Goal: Task Accomplishment & Management: Complete application form

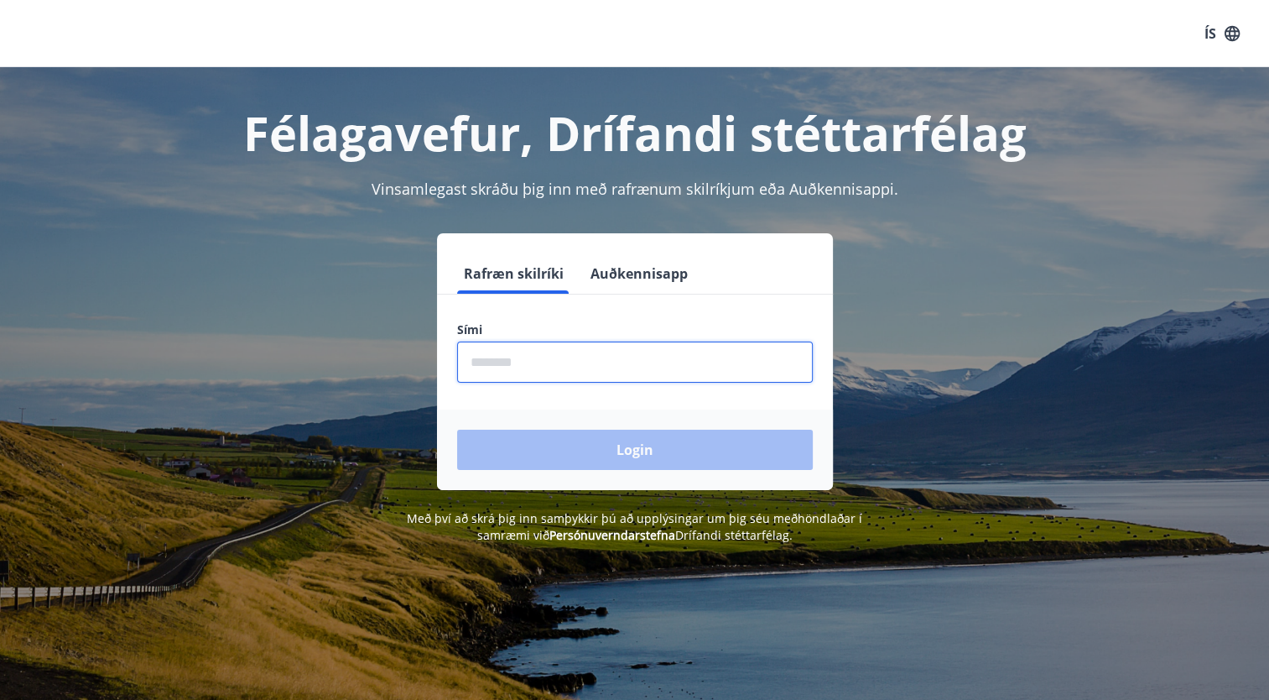
click at [546, 361] on input "phone" at bounding box center [635, 361] width 356 height 41
type input "*"
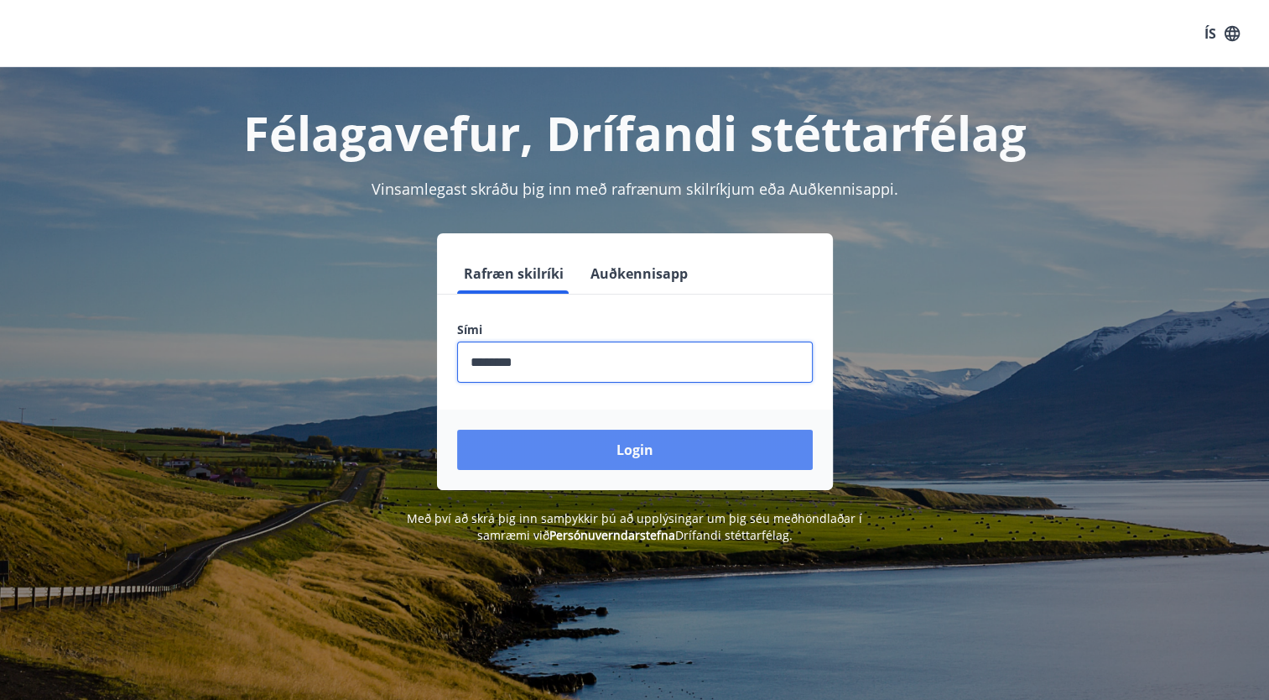
type input "********"
click at [533, 453] on button "Login" at bounding box center [635, 449] width 356 height 40
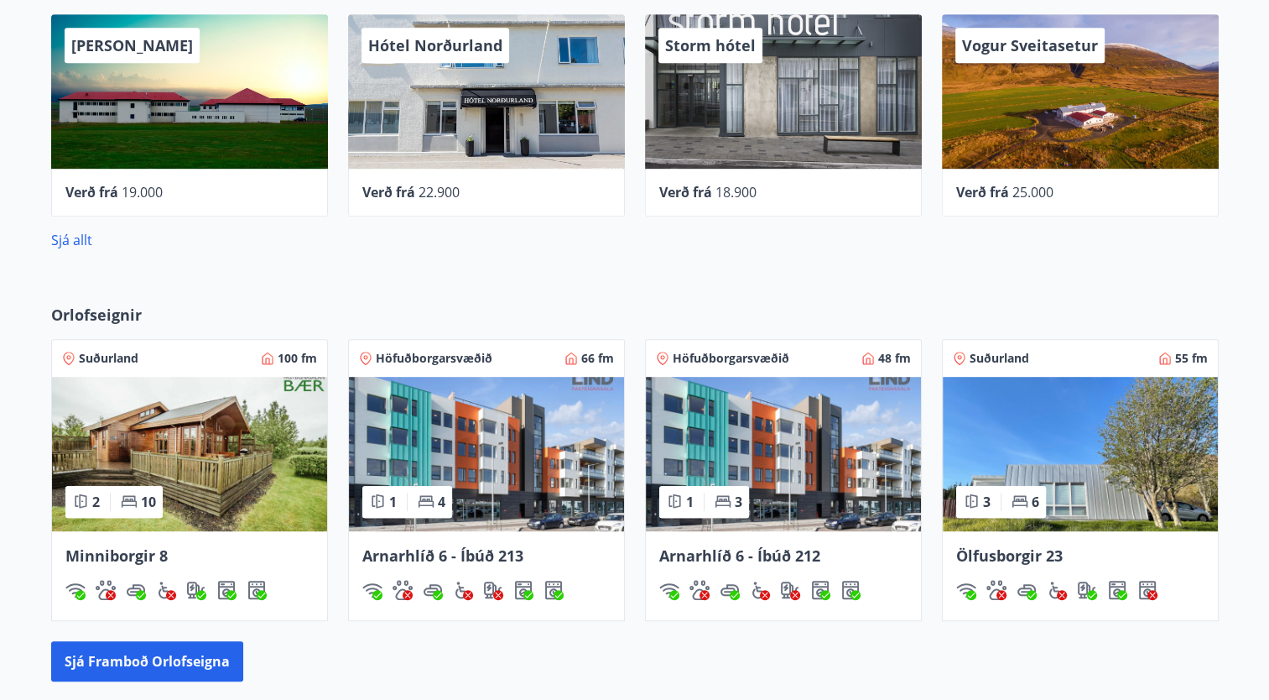
scroll to position [923, 0]
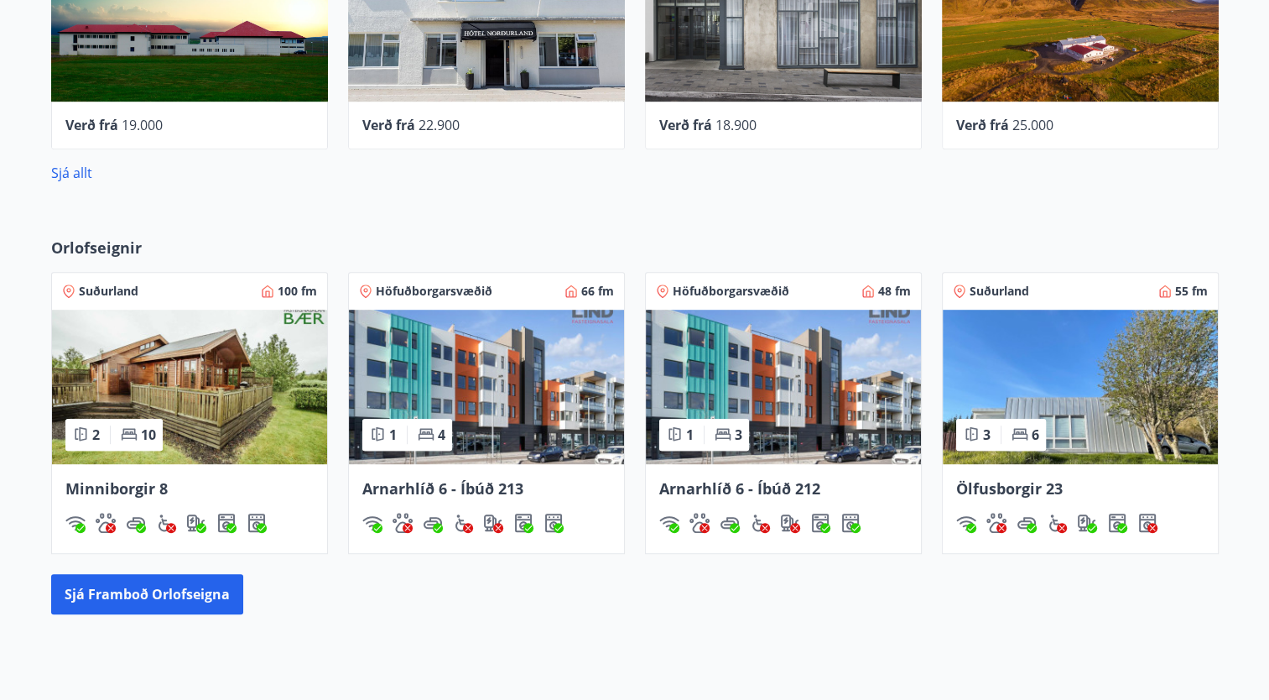
click at [764, 409] on img at bounding box center [783, 387] width 275 height 154
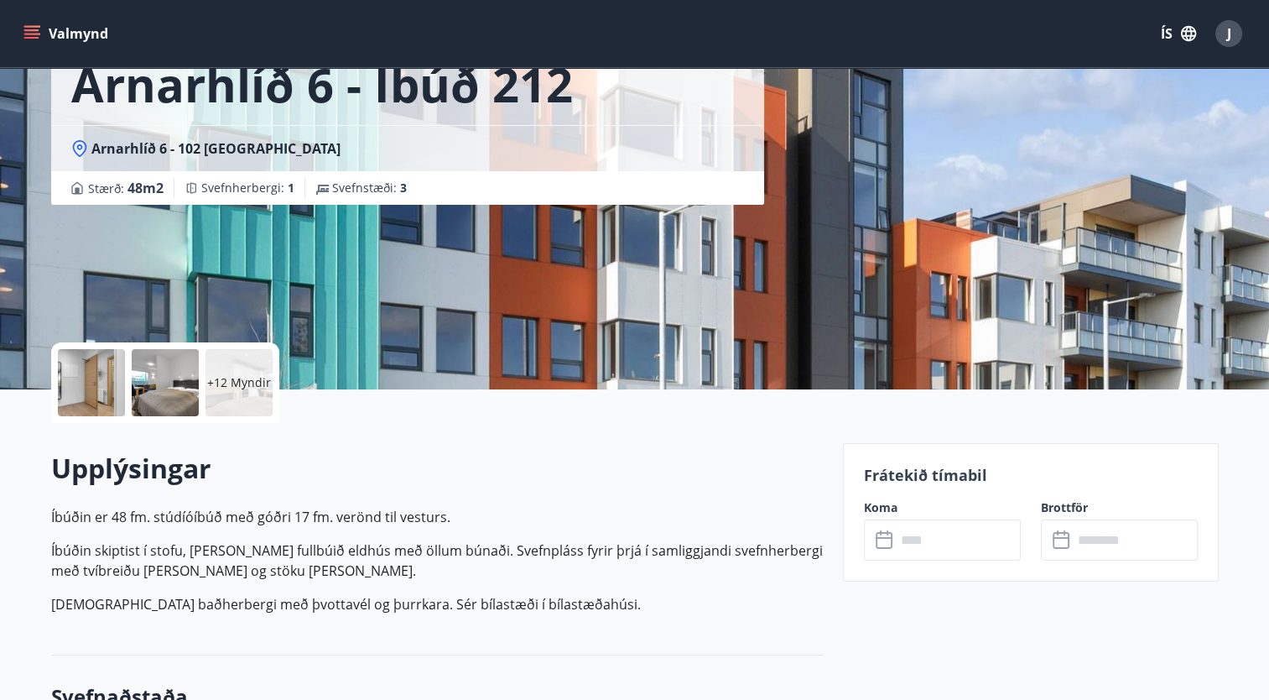
scroll to position [336, 0]
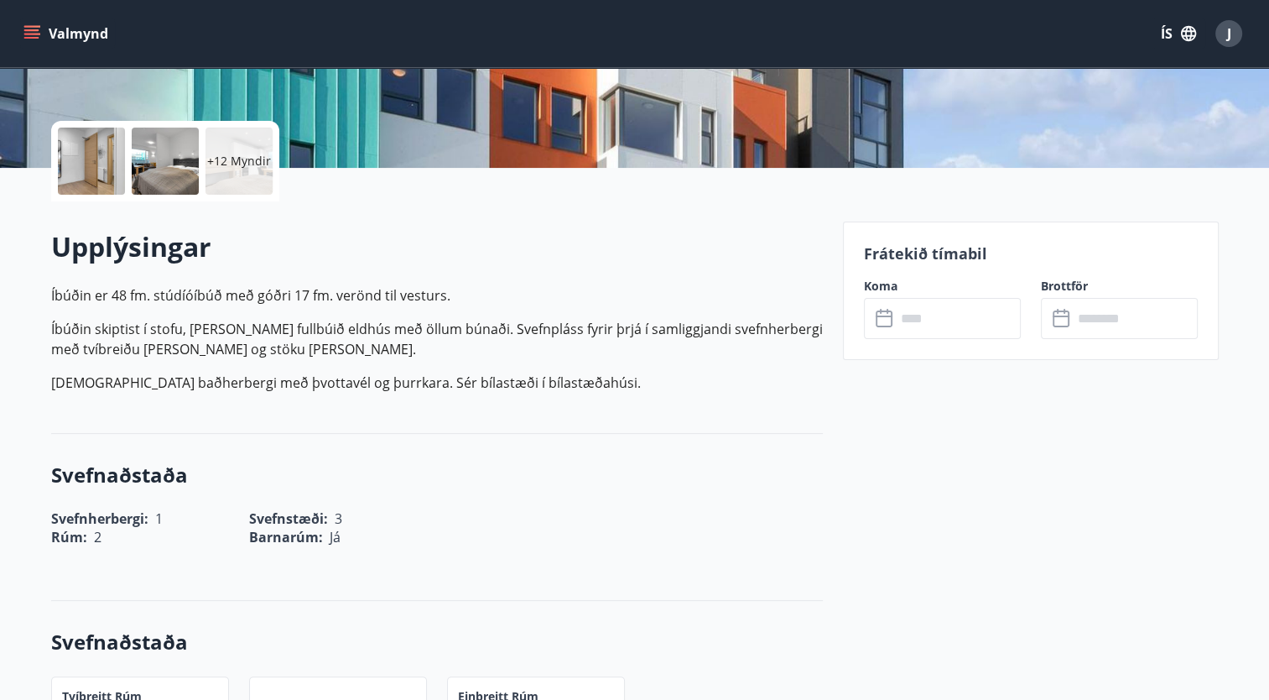
click at [885, 319] on icon at bounding box center [886, 319] width 20 height 20
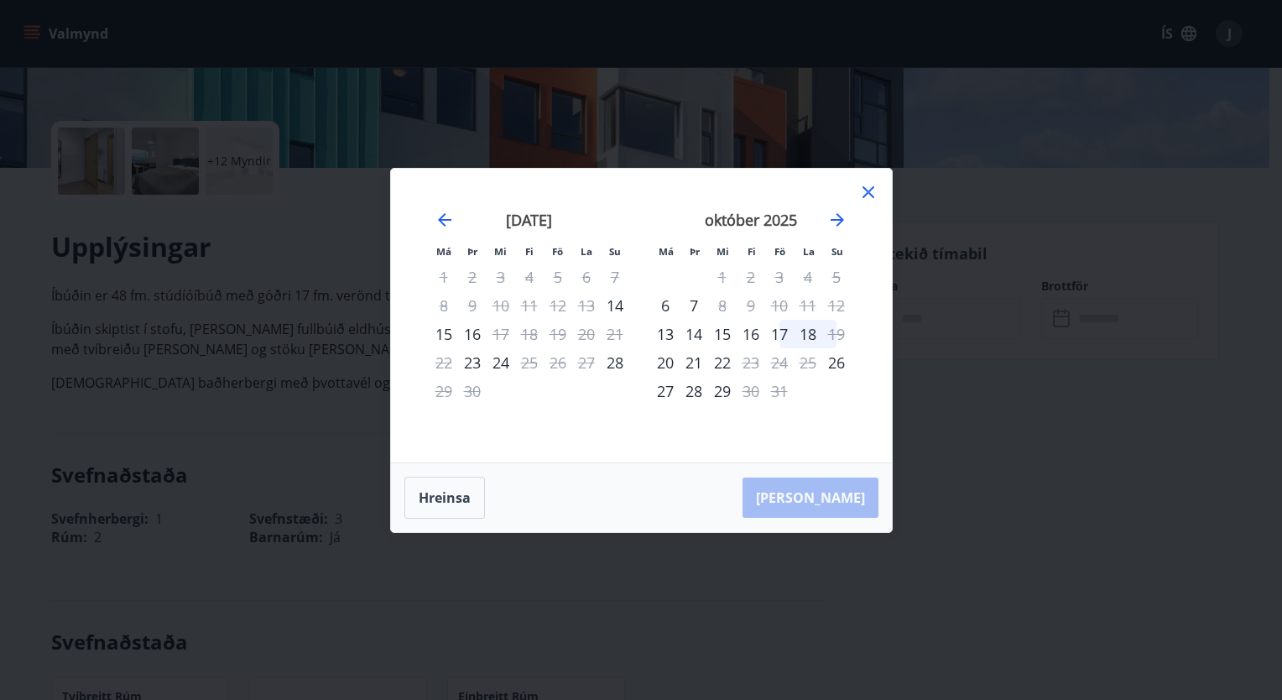
click at [862, 195] on icon at bounding box center [868, 192] width 20 height 20
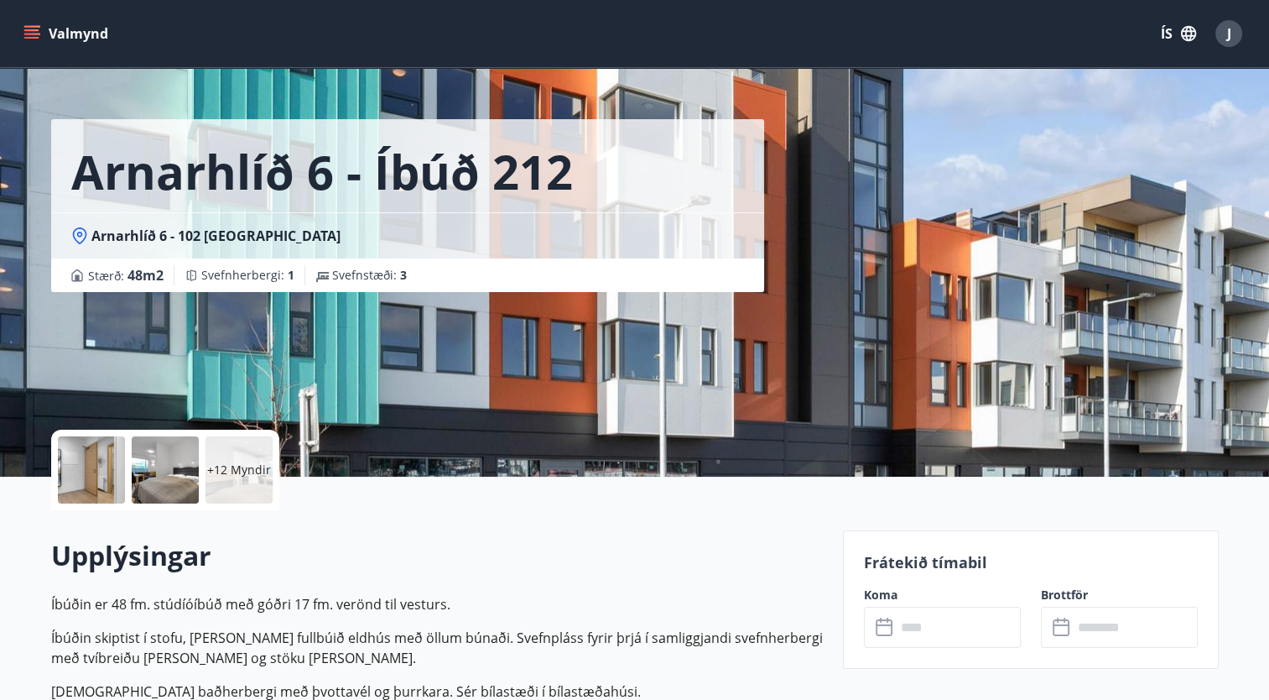
scroll to position [0, 0]
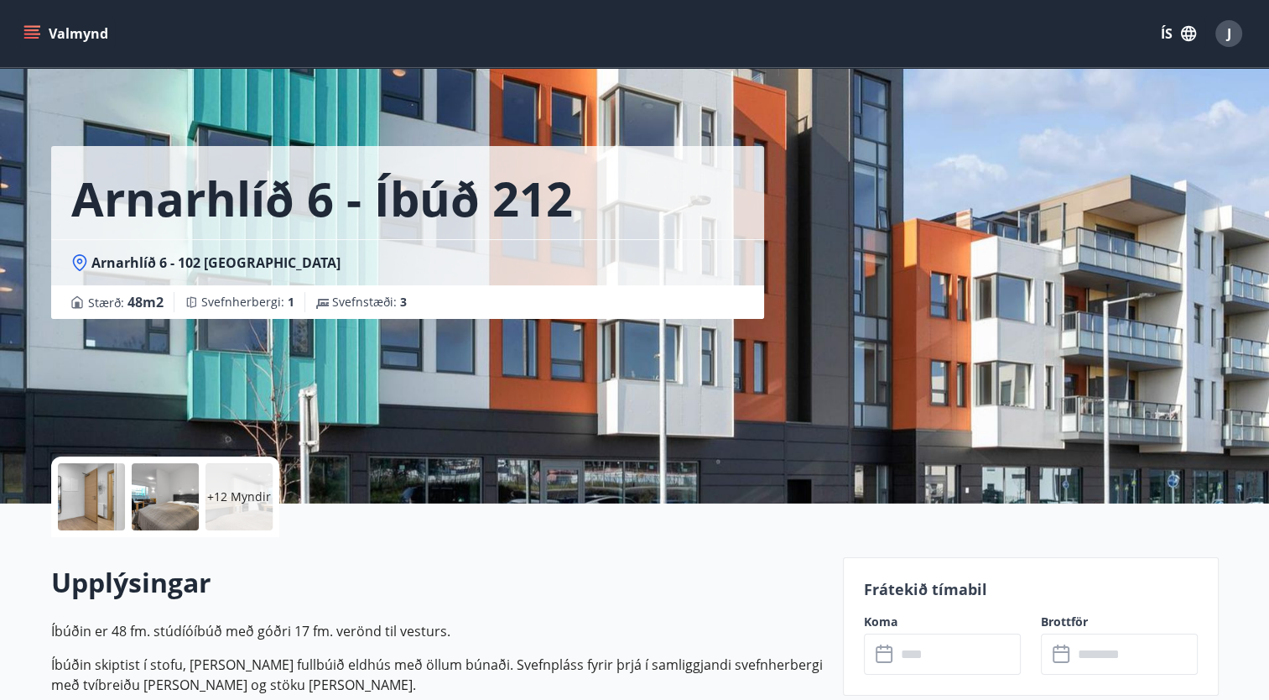
click at [30, 23] on button "Valmynd" at bounding box center [67, 33] width 95 height 30
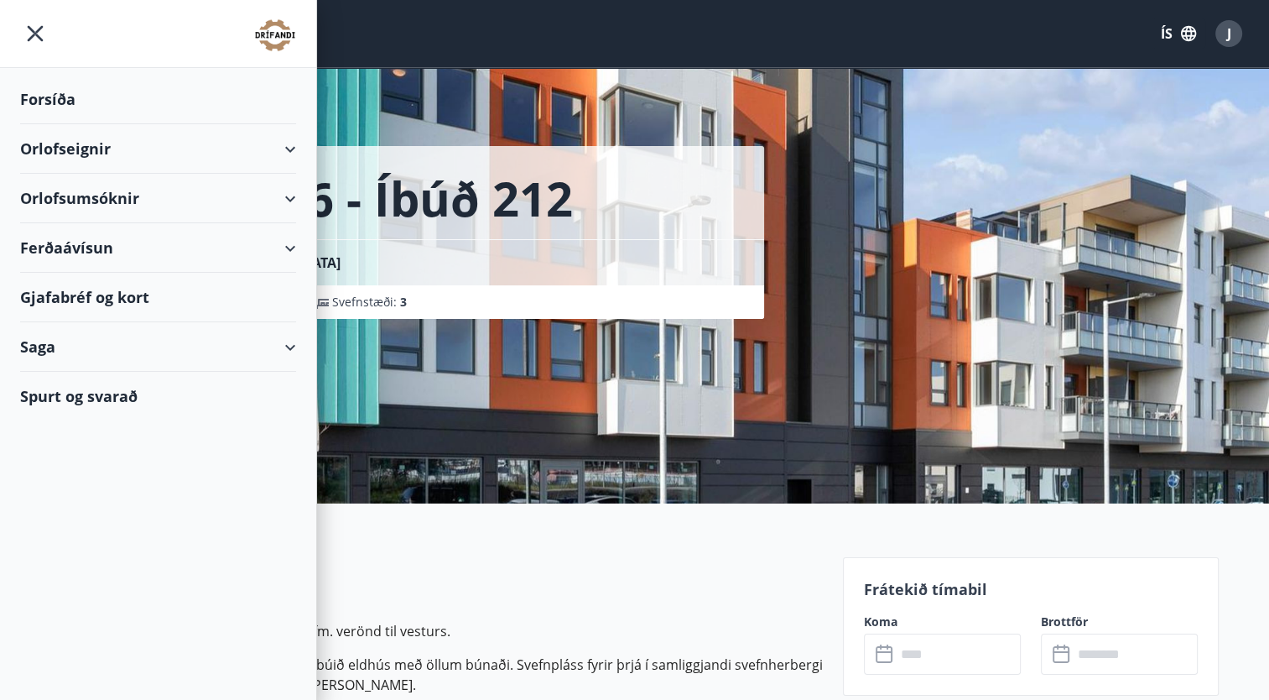
click at [290, 191] on div "Orlofsumsóknir" at bounding box center [158, 198] width 276 height 49
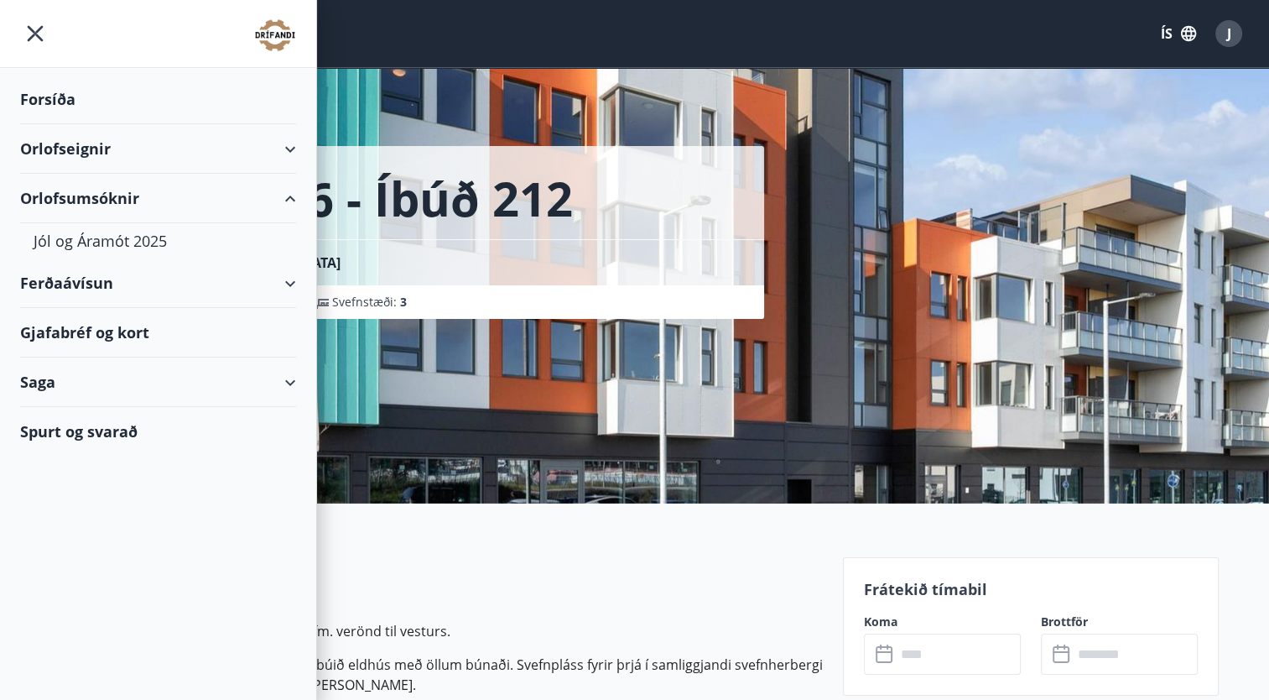
click at [166, 195] on div "Orlofsumsóknir" at bounding box center [158, 198] width 276 height 49
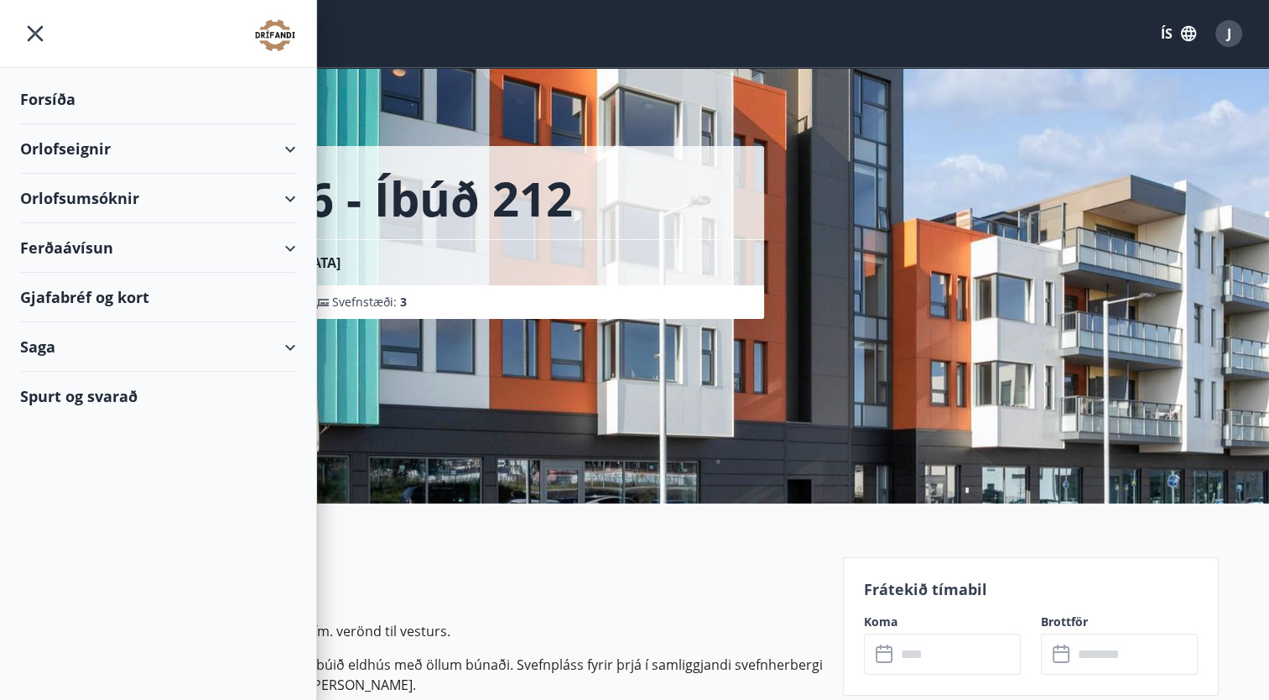
click at [126, 195] on div "Orlofsumsóknir" at bounding box center [158, 198] width 276 height 49
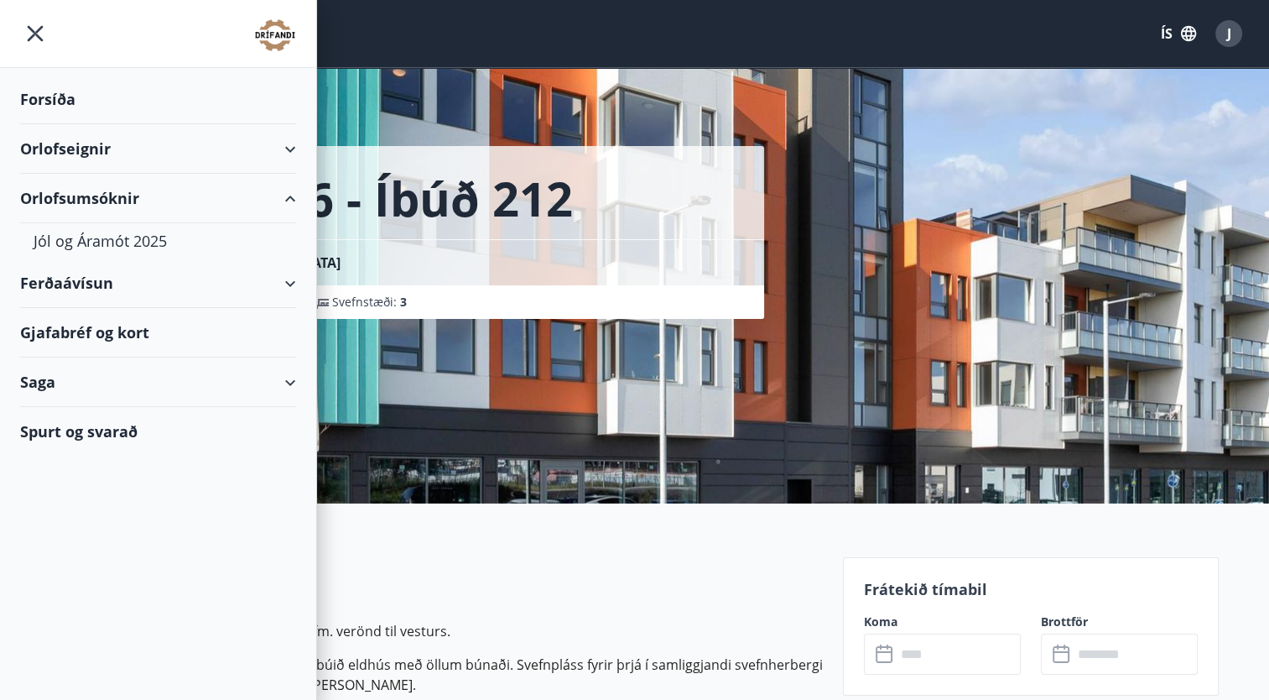
click at [126, 195] on div "Orlofsumsóknir" at bounding box center [158, 198] width 276 height 49
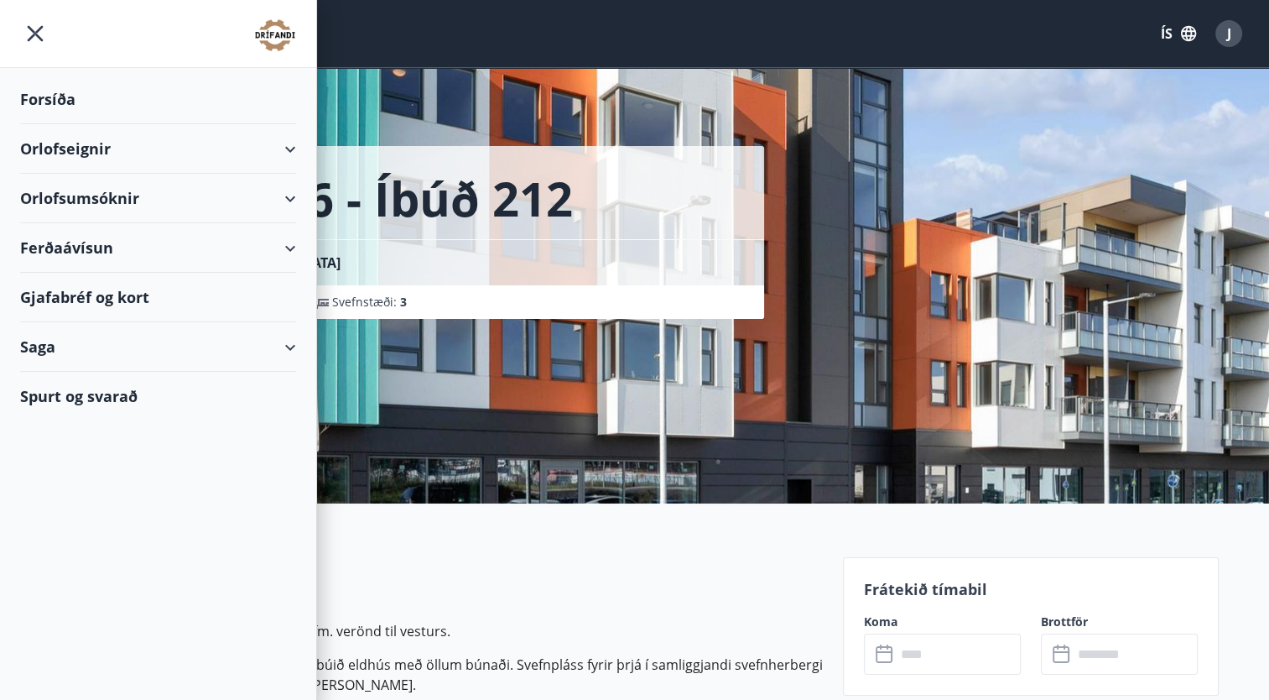
click at [126, 193] on div "Orlofsumsóknir" at bounding box center [158, 198] width 276 height 49
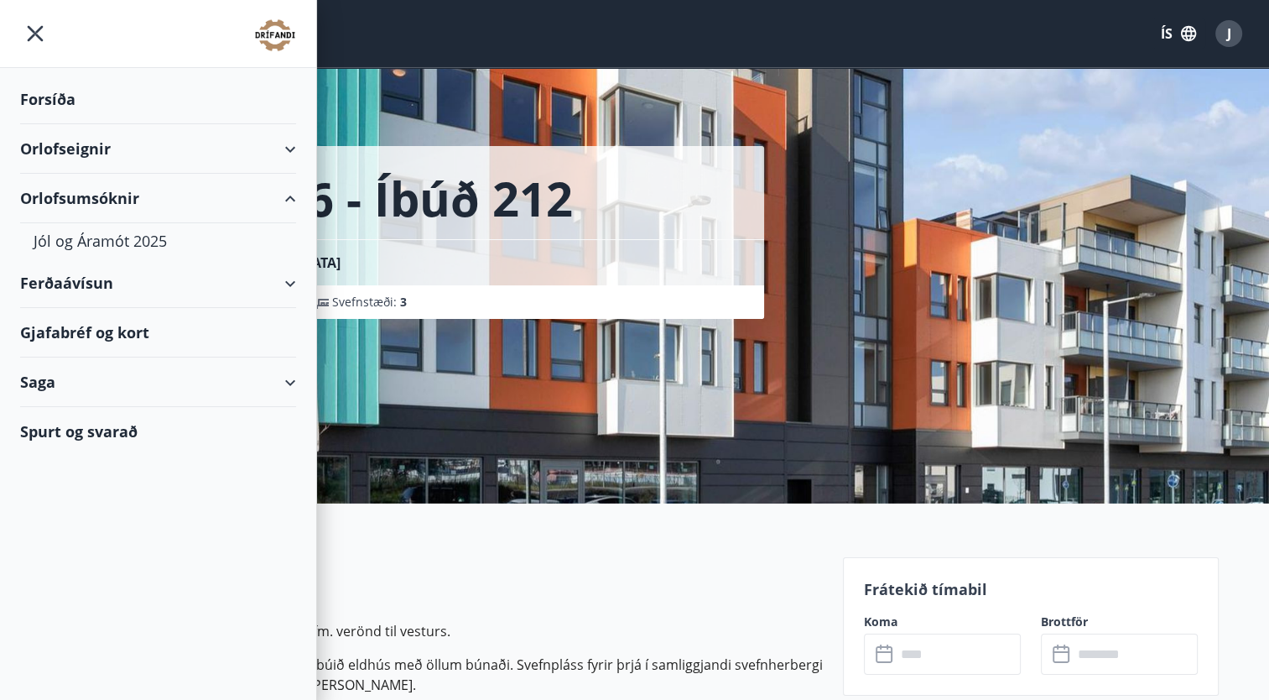
click at [126, 193] on div "Orlofsumsóknir" at bounding box center [158, 198] width 276 height 49
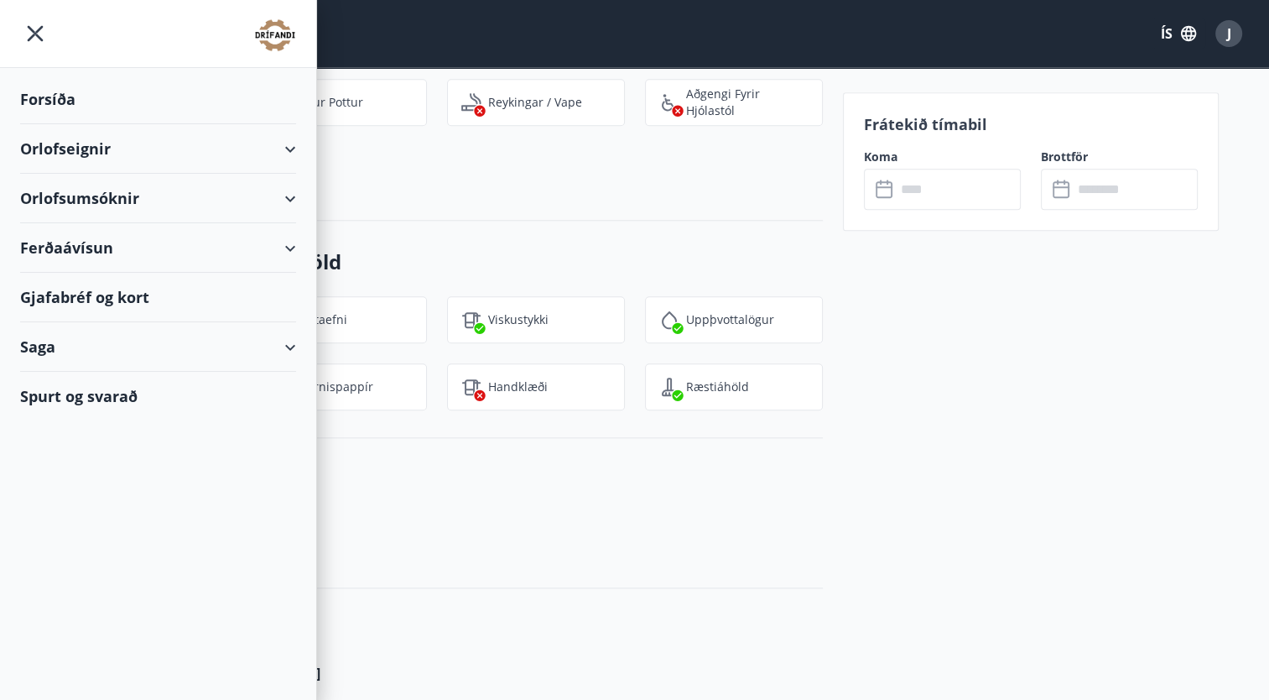
scroll to position [1510, 0]
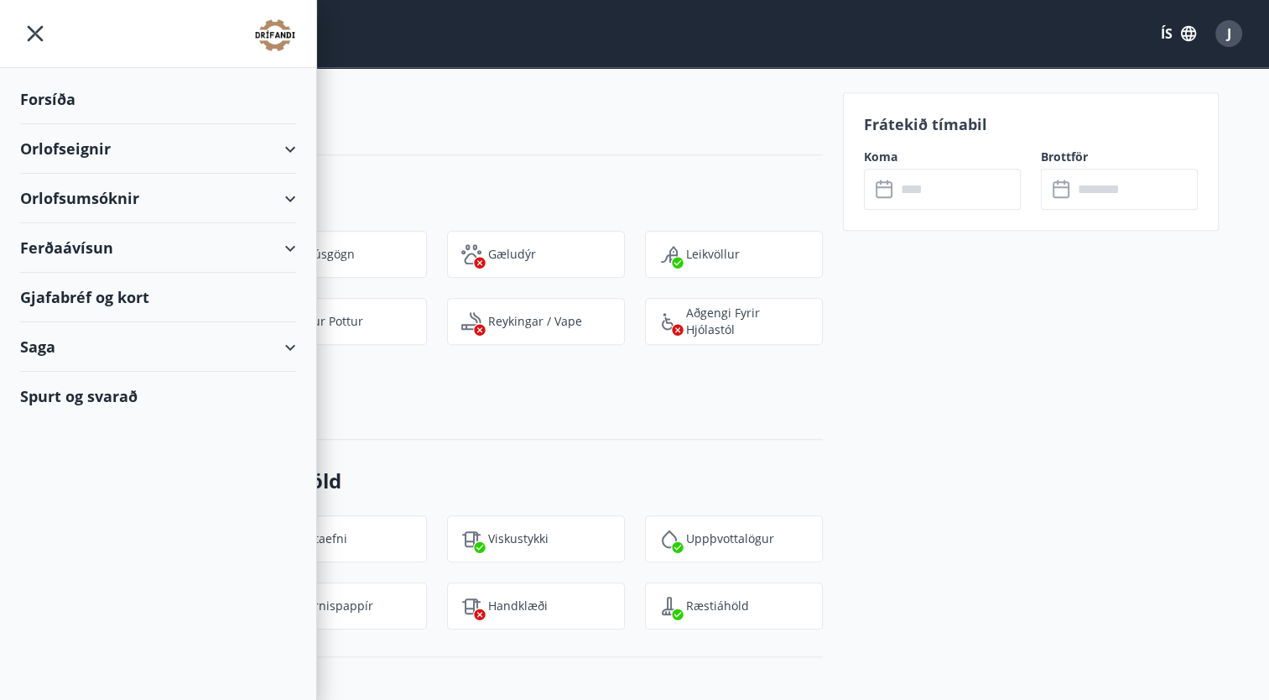
click at [94, 294] on div "Gjafabréf og kort" at bounding box center [158, 297] width 276 height 49
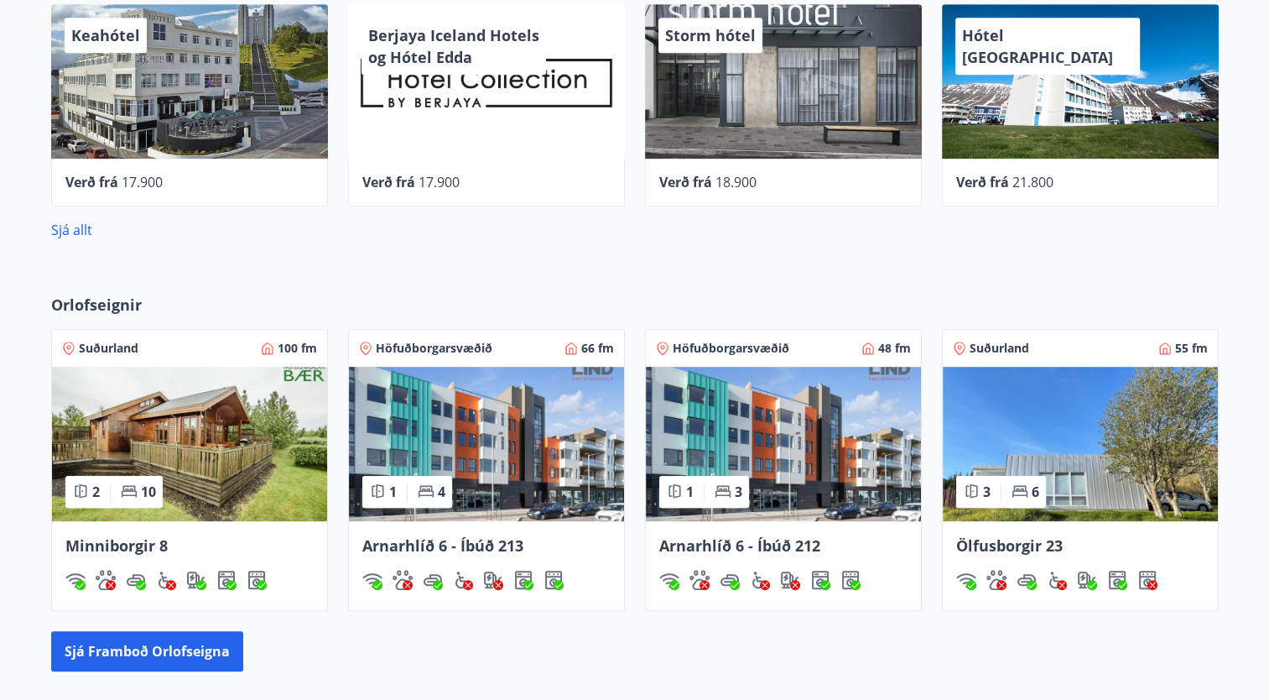
scroll to position [923, 0]
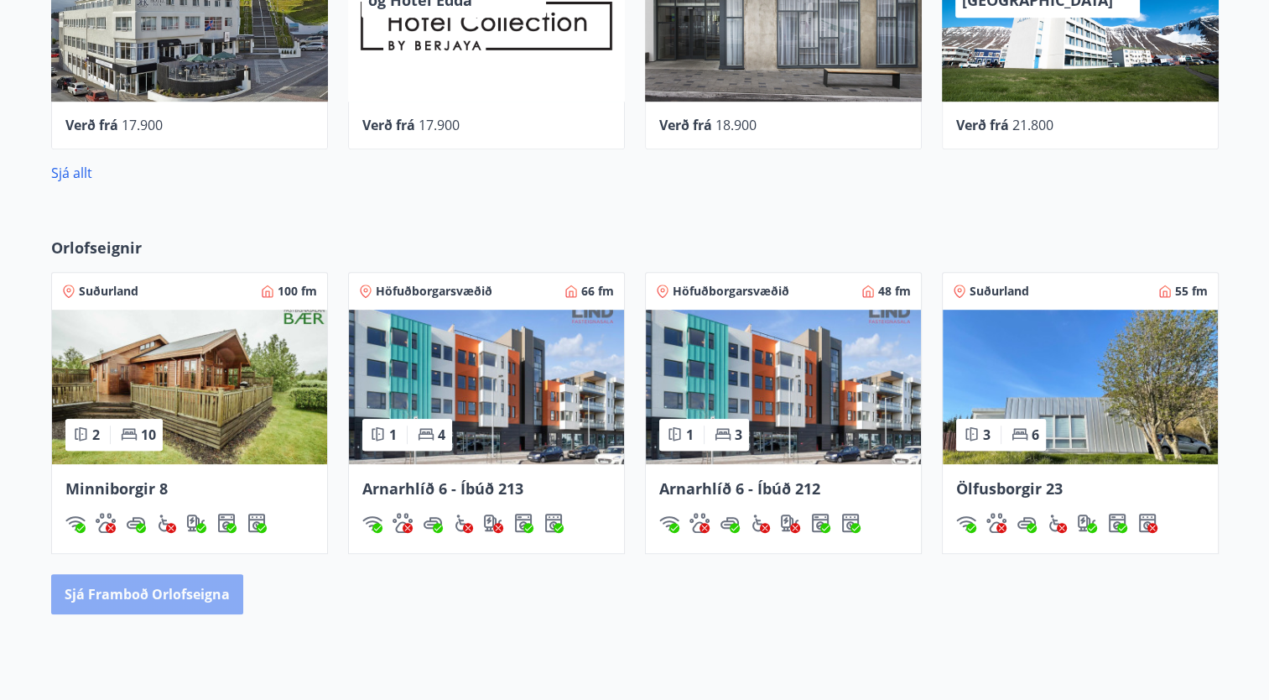
click at [182, 582] on button "Sjá framboð orlofseigna" at bounding box center [147, 594] width 192 height 40
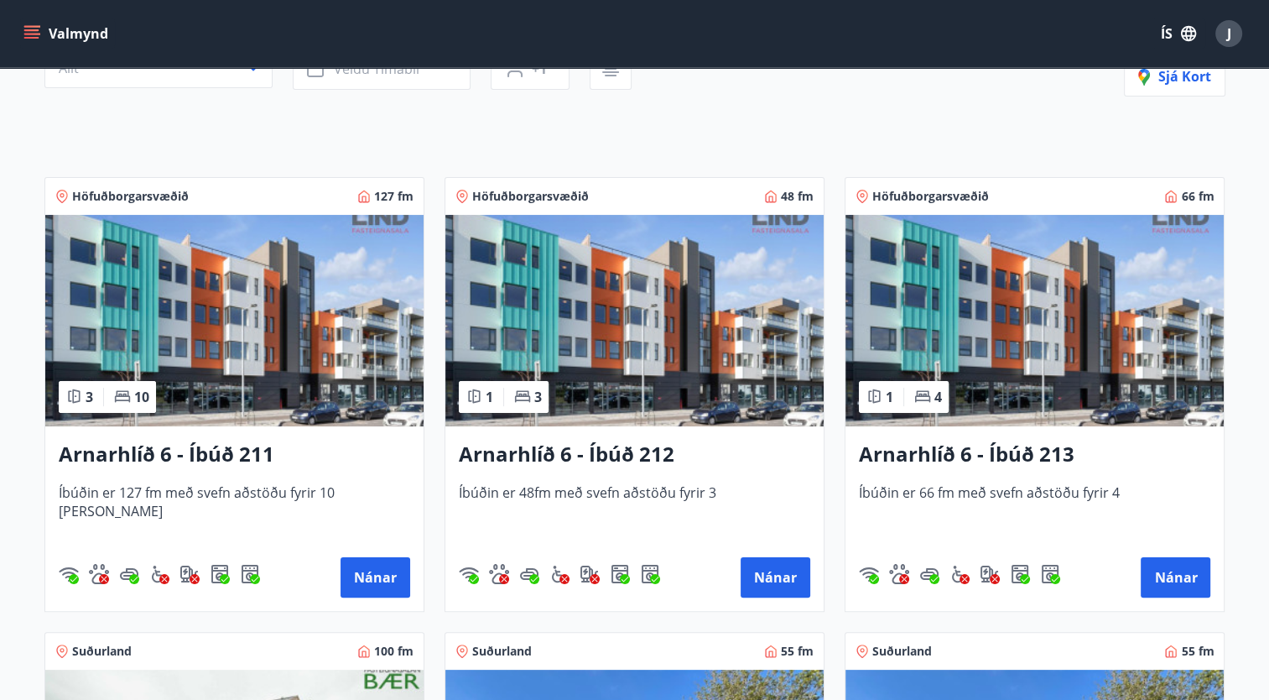
scroll to position [252, 0]
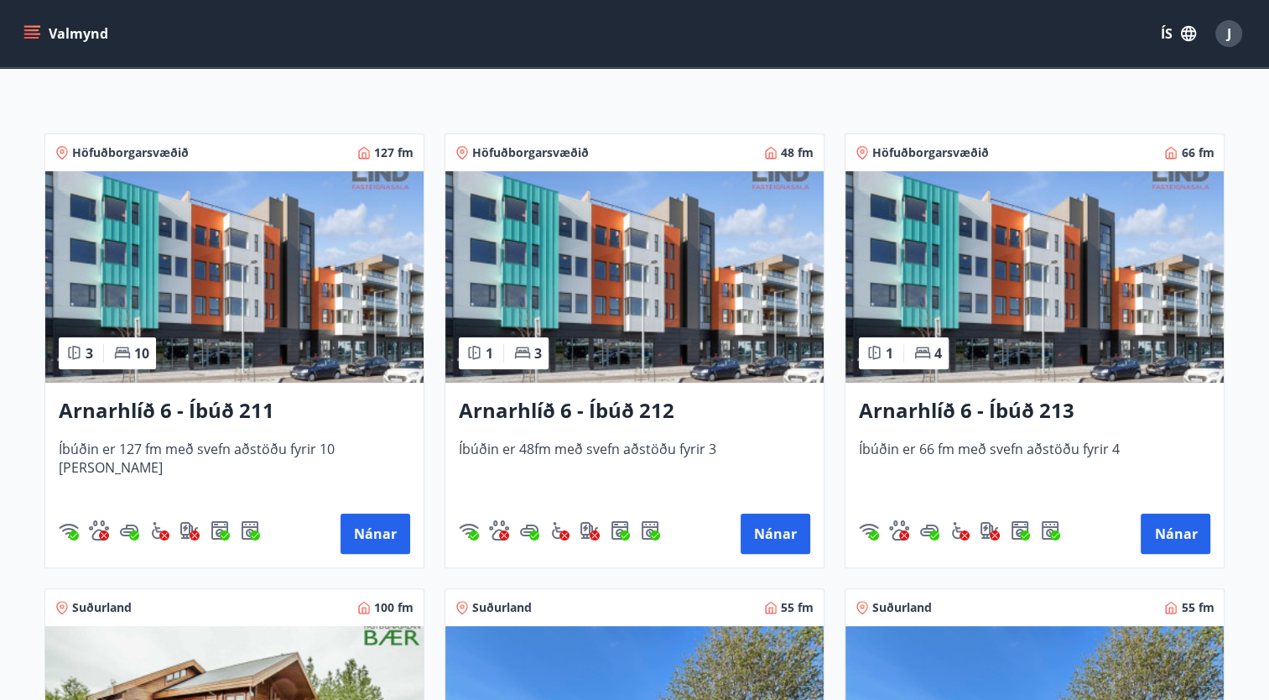
click at [1000, 335] on img at bounding box center [1035, 276] width 378 height 211
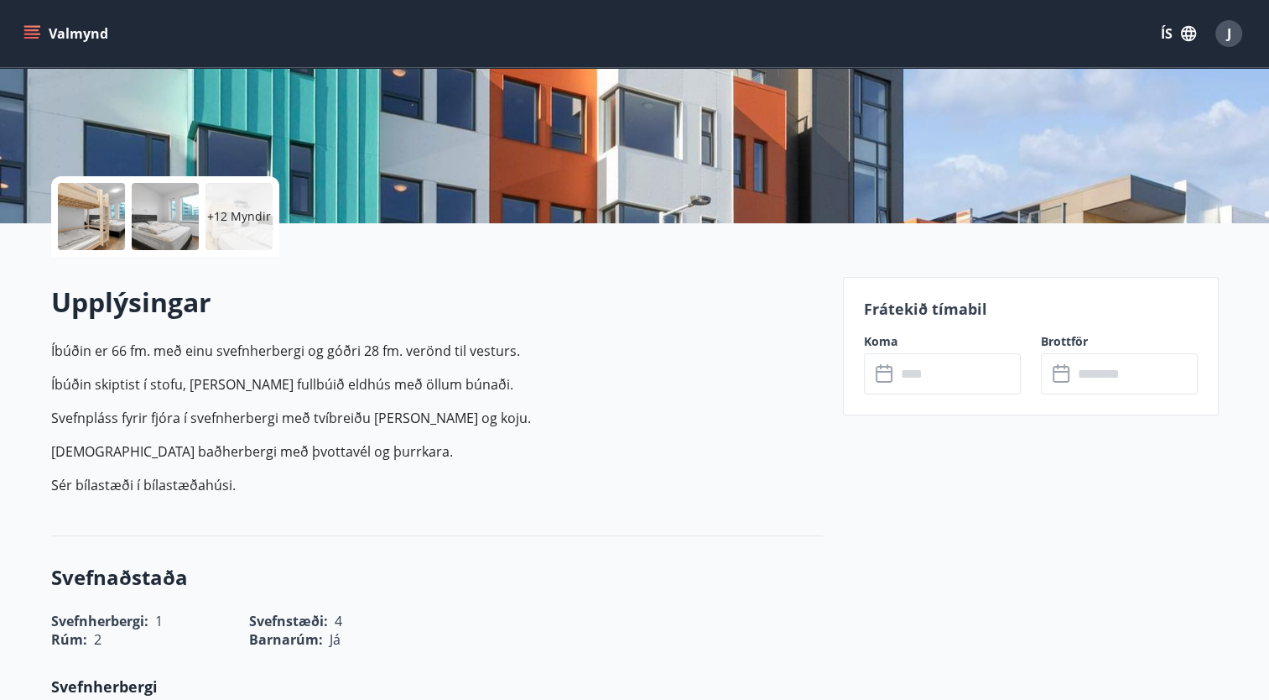
scroll to position [336, 0]
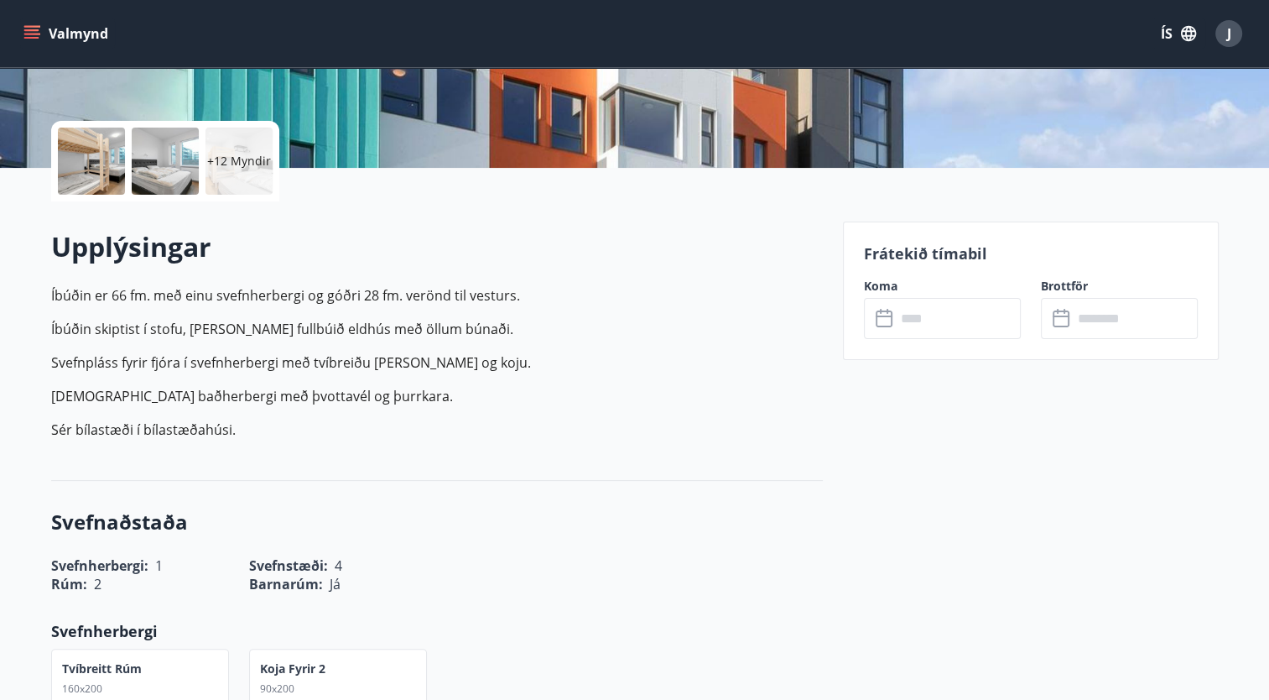
click at [886, 322] on icon at bounding box center [886, 319] width 20 height 20
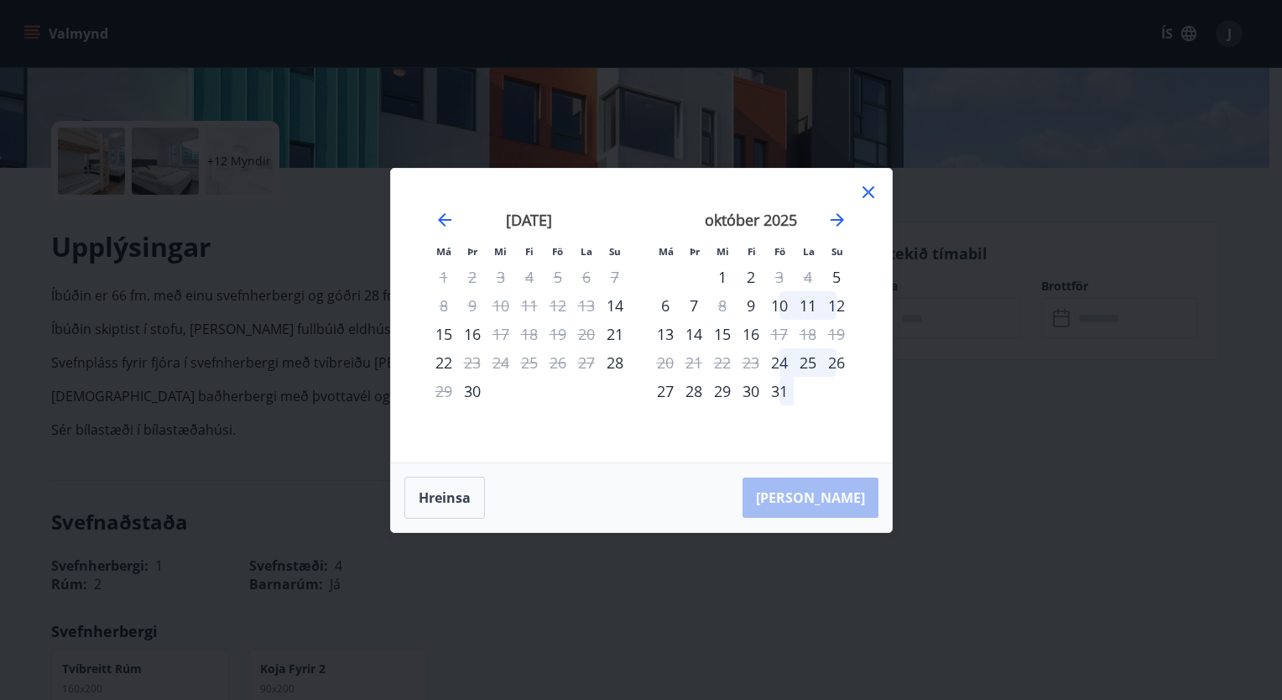
click at [865, 195] on icon at bounding box center [868, 192] width 12 height 12
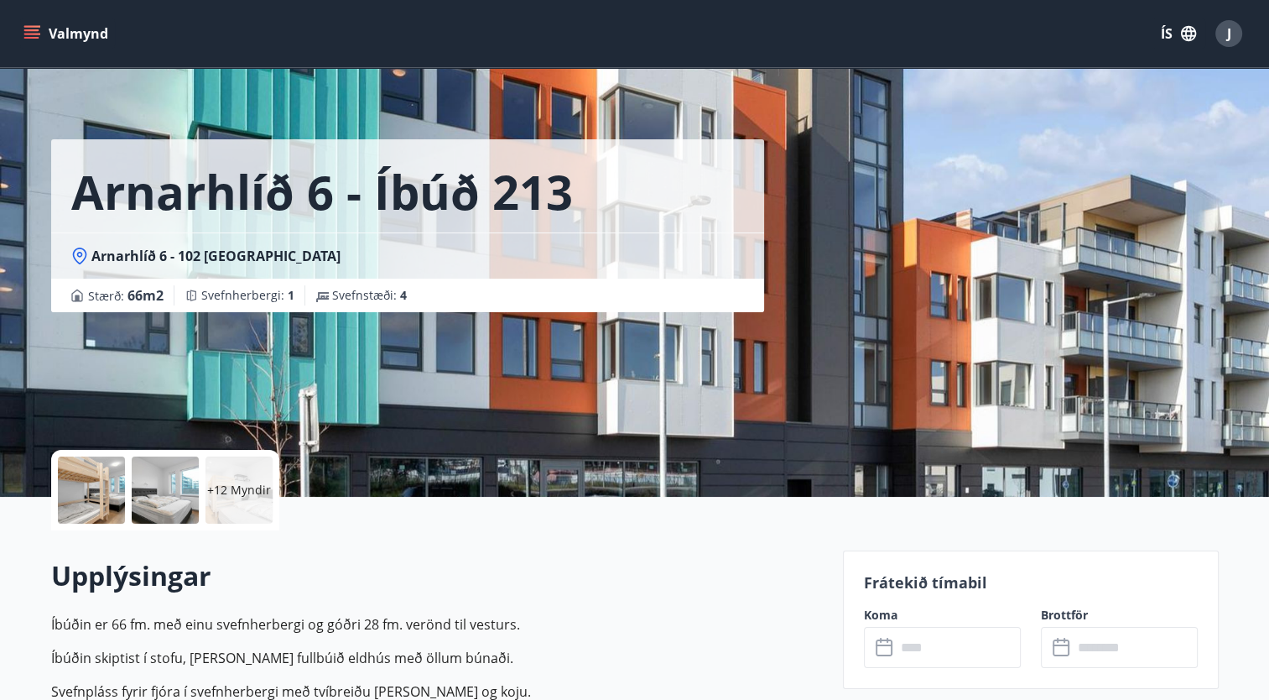
scroll to position [0, 0]
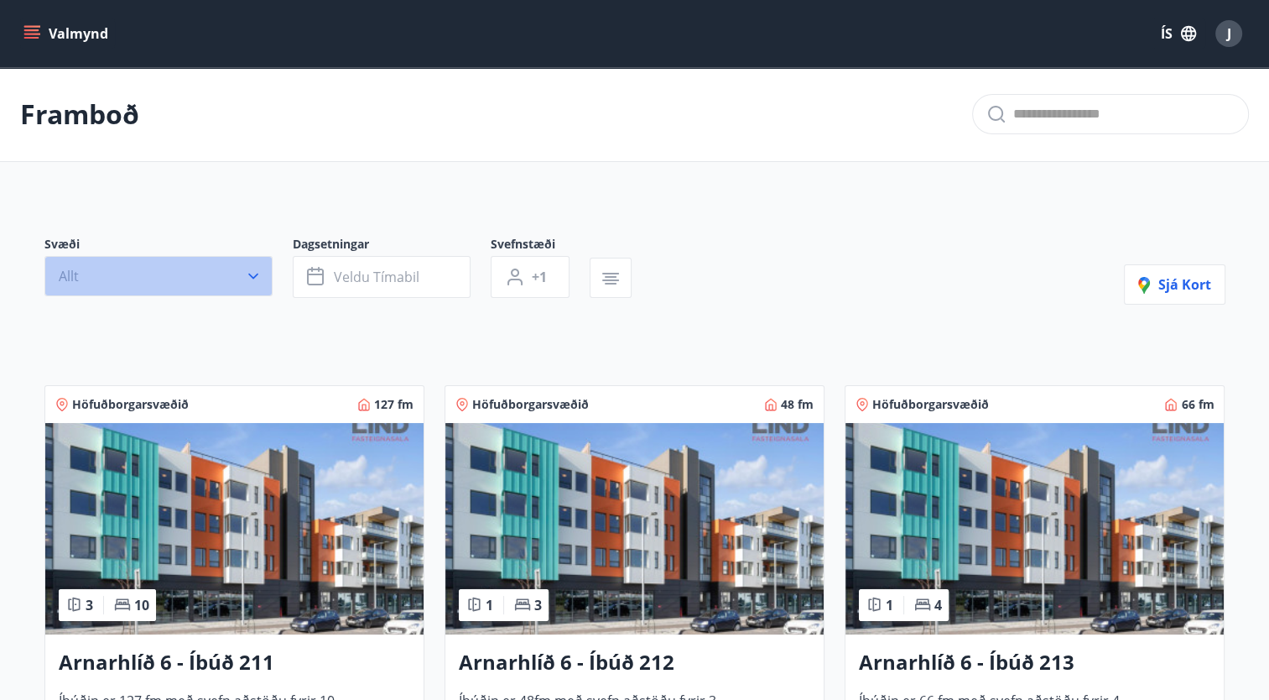
click at [253, 273] on icon "button" at bounding box center [253, 276] width 17 height 17
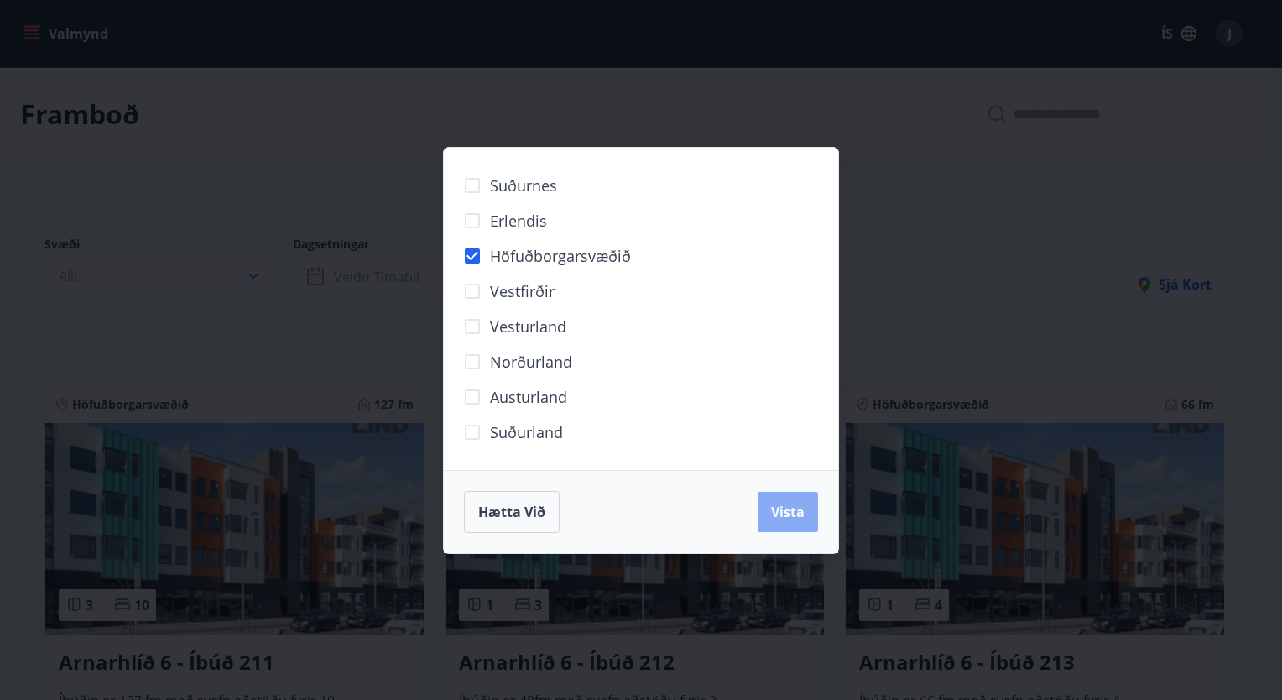
click at [781, 506] on span "Vista" at bounding box center [788, 511] width 34 height 18
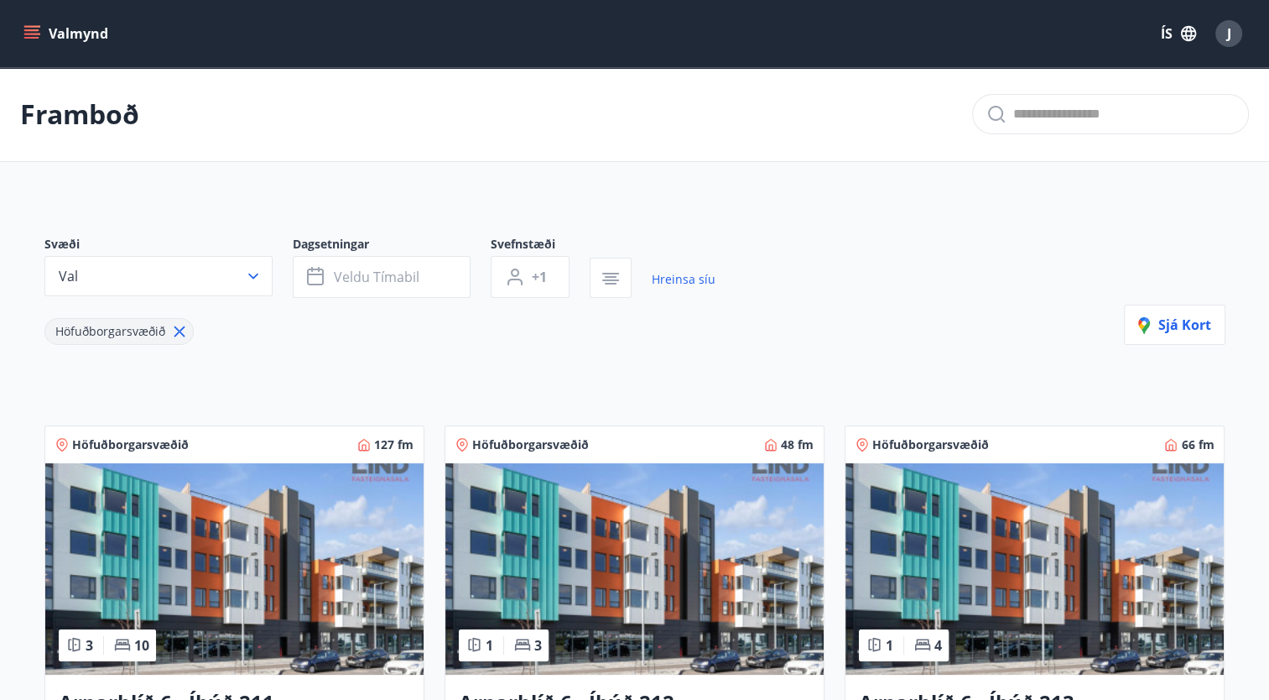
click at [37, 32] on icon "menu" at bounding box center [31, 33] width 17 height 17
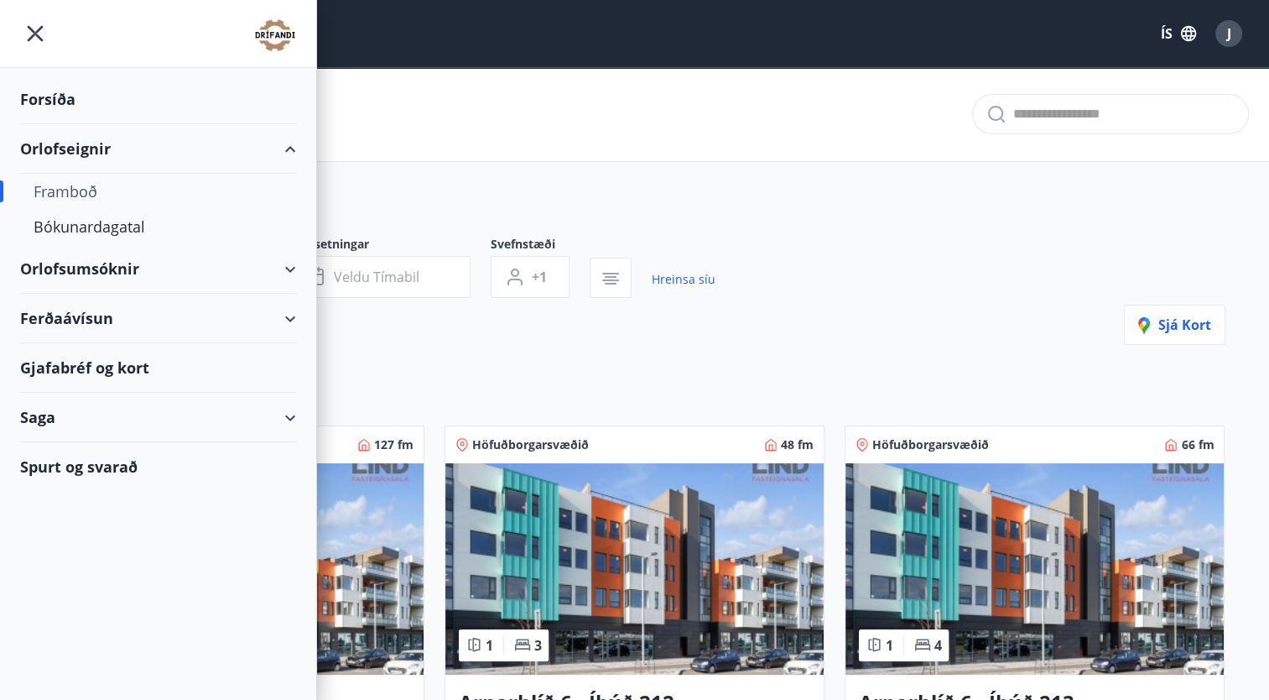
click at [287, 267] on div "Orlofsumsóknir" at bounding box center [158, 268] width 276 height 49
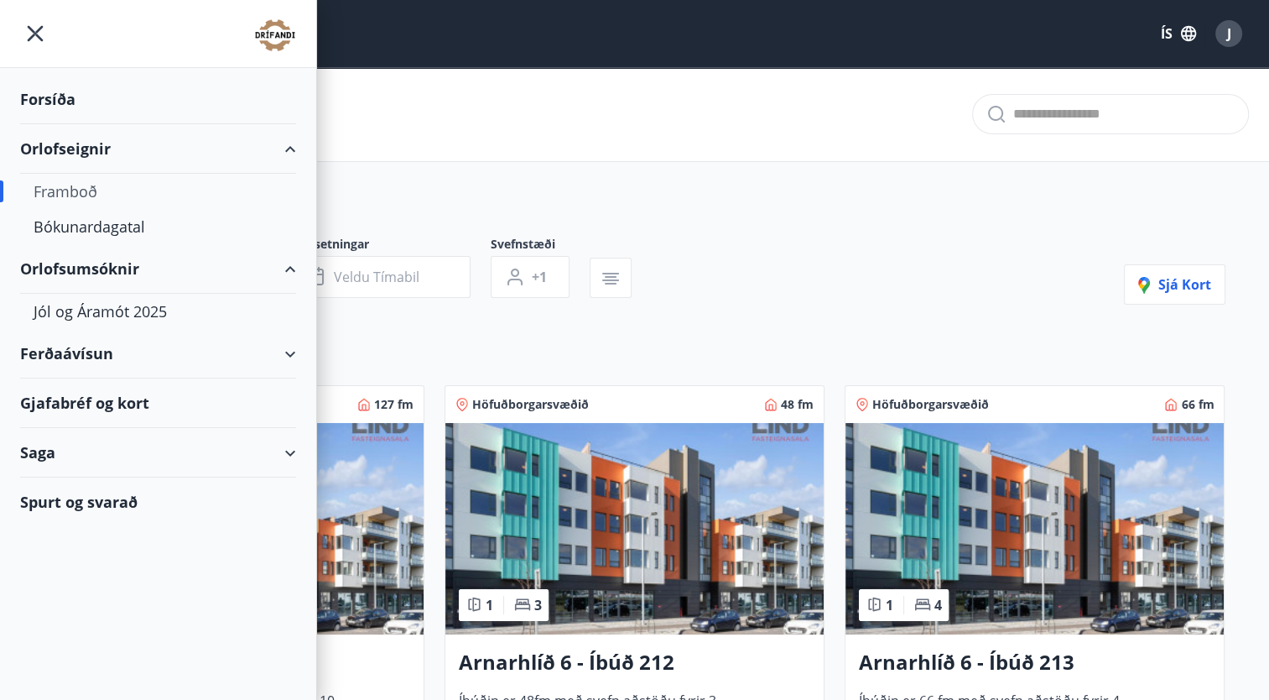
click at [287, 267] on div "Orlofsumsóknir" at bounding box center [158, 268] width 276 height 49
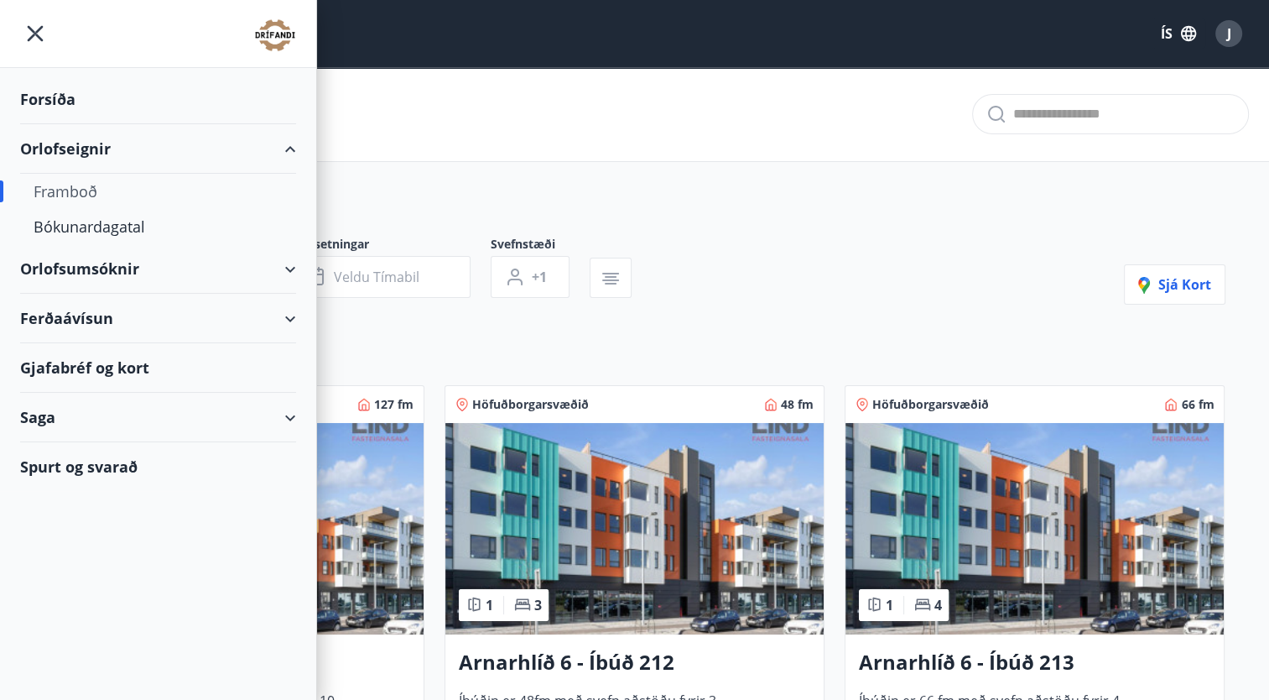
click at [284, 315] on div "Ferðaávísun" at bounding box center [158, 318] width 276 height 49
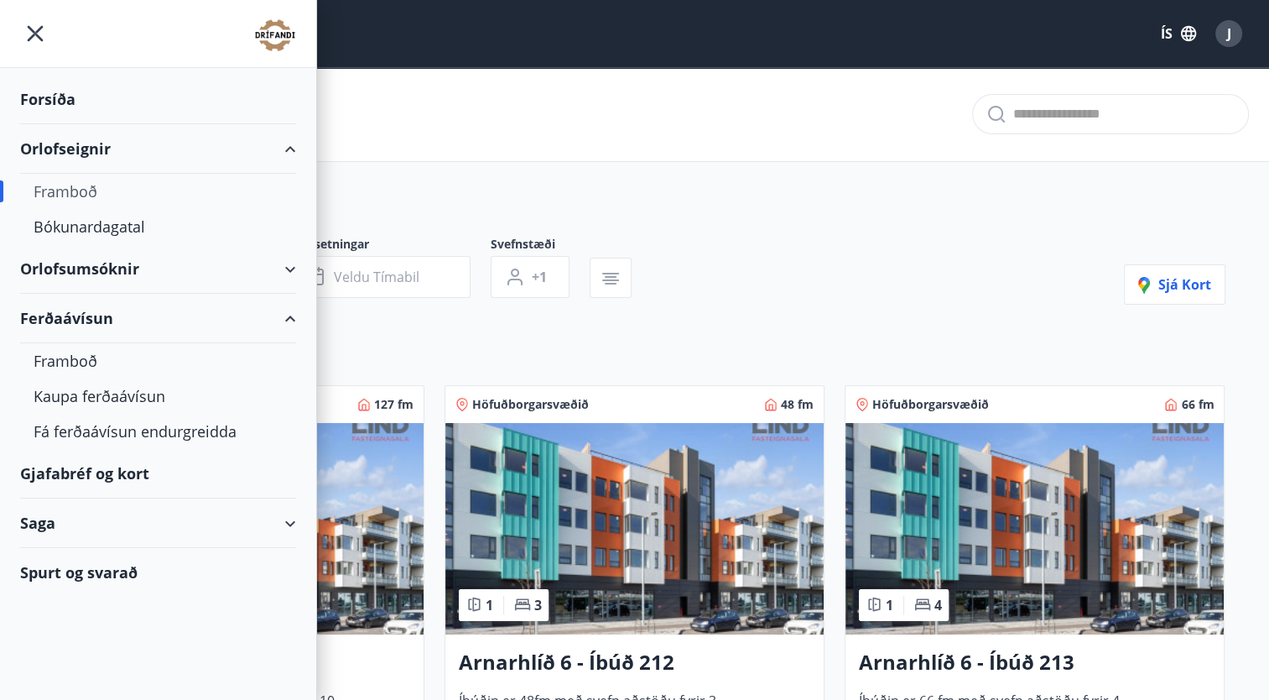
click at [145, 471] on div "Gjafabréf og kort" at bounding box center [158, 473] width 276 height 49
